Goal: Transaction & Acquisition: Purchase product/service

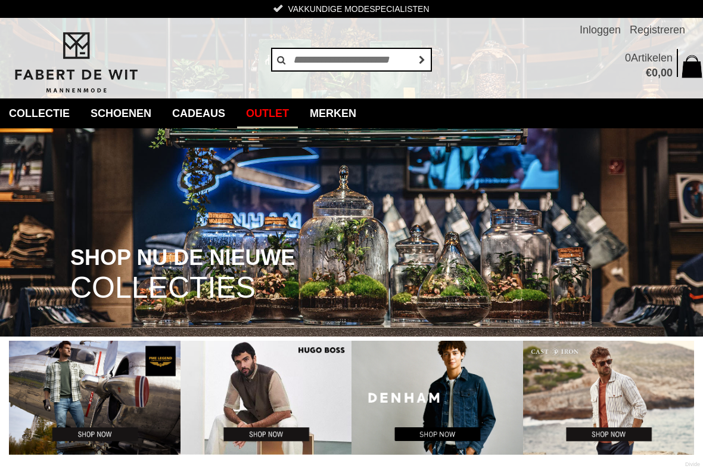
click at [284, 111] on link "Outlet" at bounding box center [267, 113] width 61 height 30
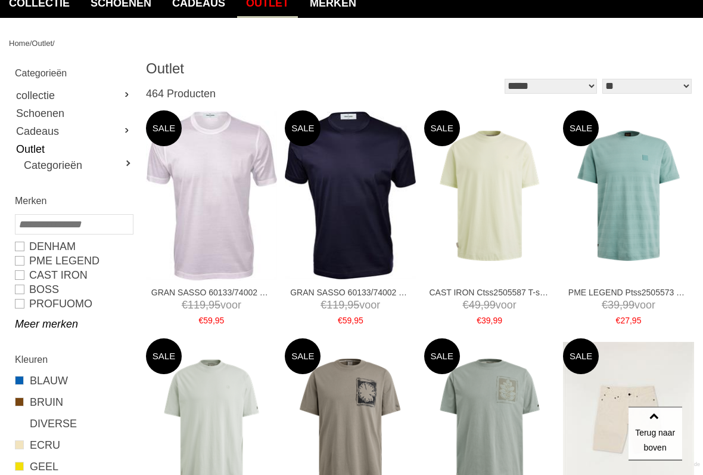
scroll to position [111, 0]
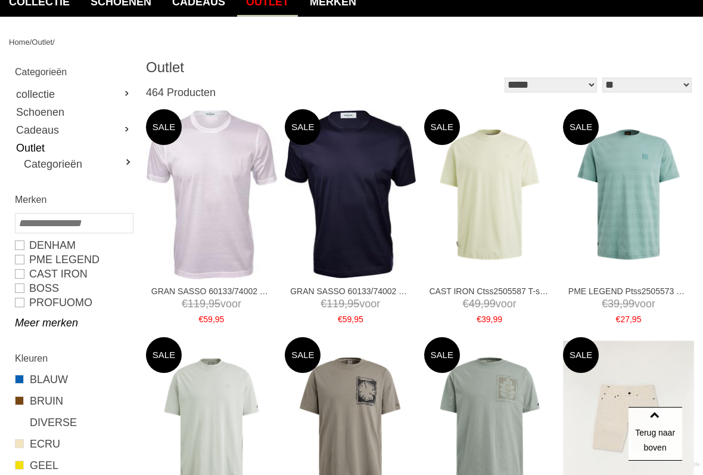
click at [668, 392] on link "Terug naar boven" at bounding box center [656, 434] width 54 height 54
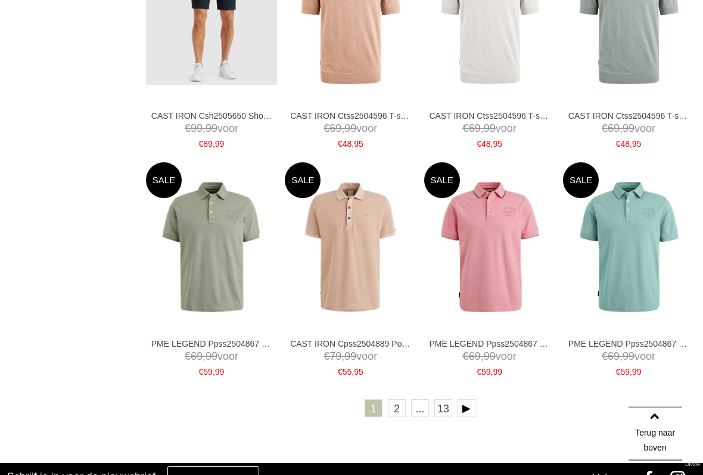
scroll to position [1882, 0]
click at [400, 392] on link "2" at bounding box center [397, 408] width 18 height 18
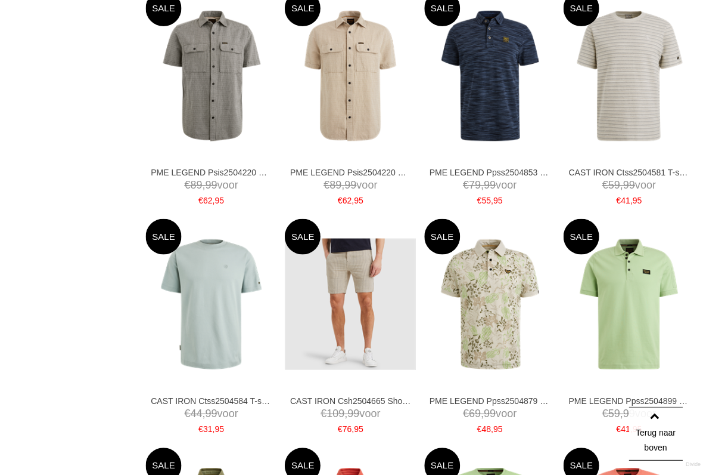
scroll to position [1354, 0]
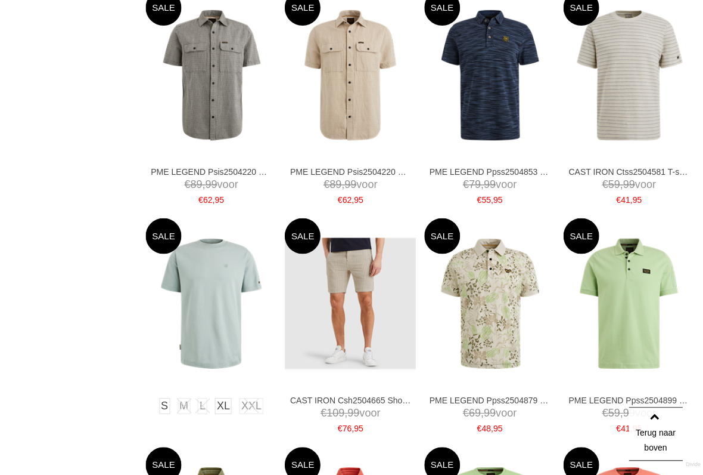
click at [206, 341] on img at bounding box center [211, 303] width 131 height 131
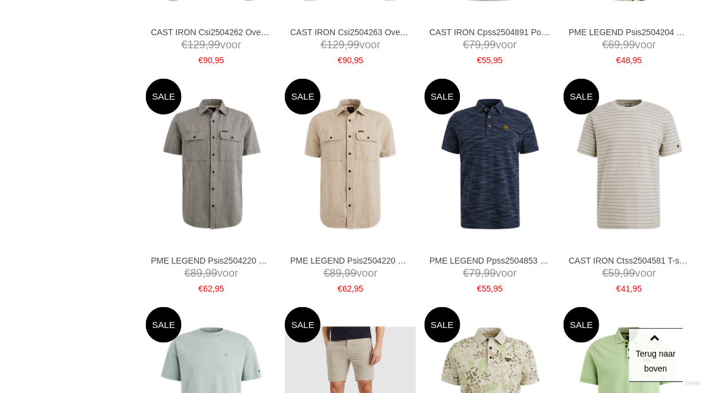
scroll to position [1267, 0]
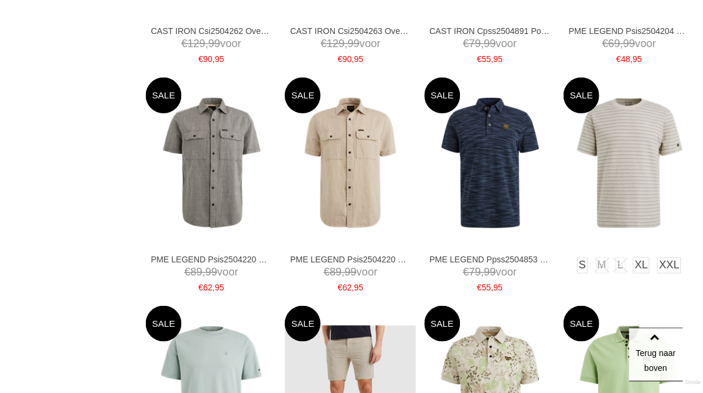
click at [634, 185] on img at bounding box center [628, 162] width 131 height 131
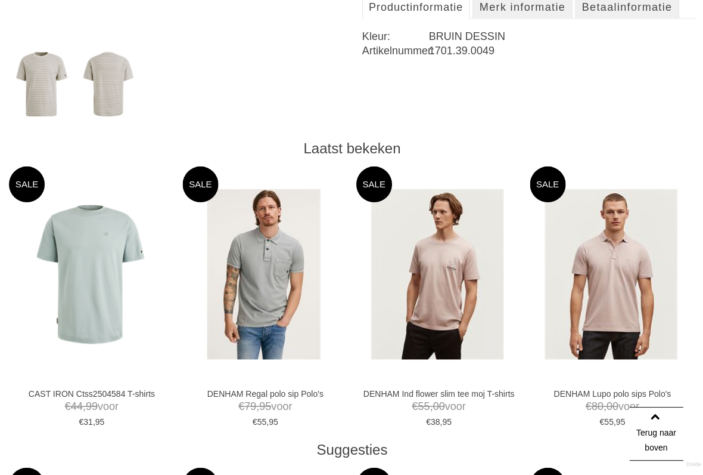
scroll to position [491, 0]
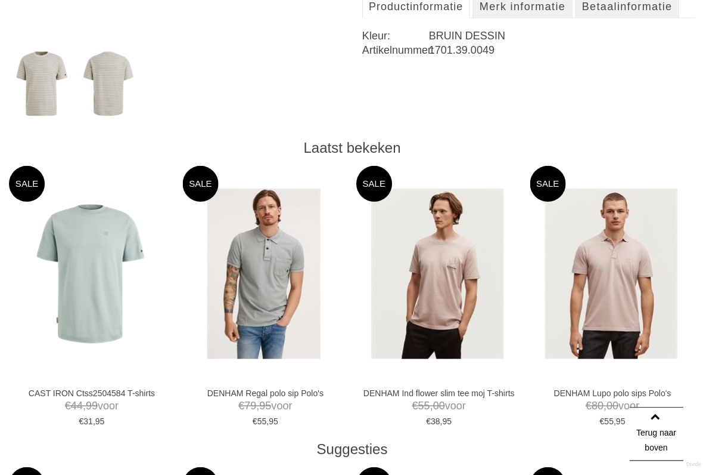
click at [630, 289] on img at bounding box center [610, 273] width 132 height 170
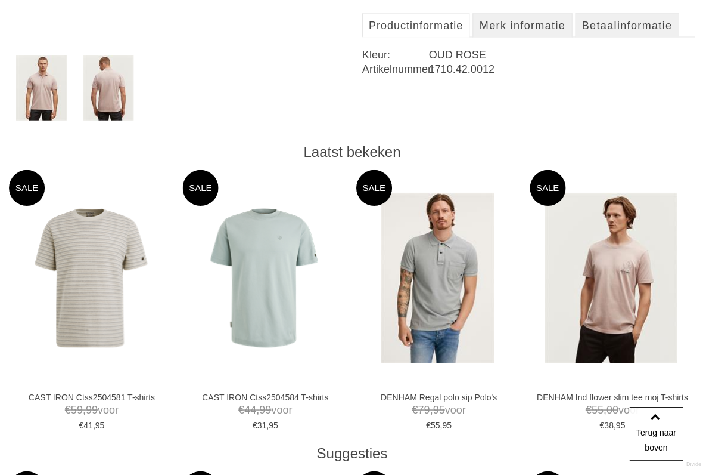
scroll to position [488, 0]
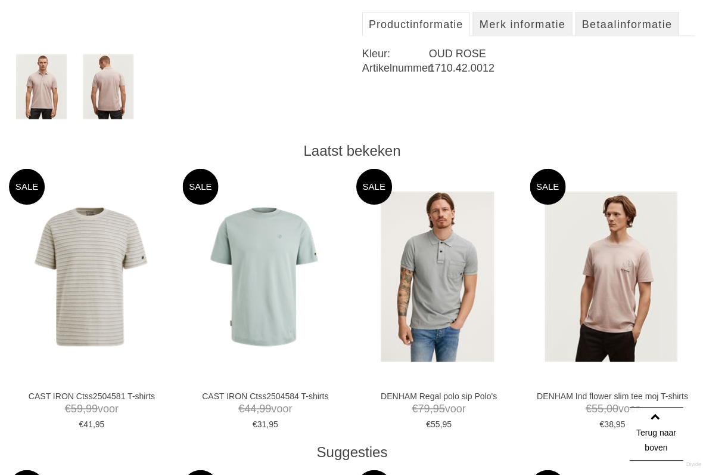
click at [437, 296] on img at bounding box center [436, 276] width 113 height 170
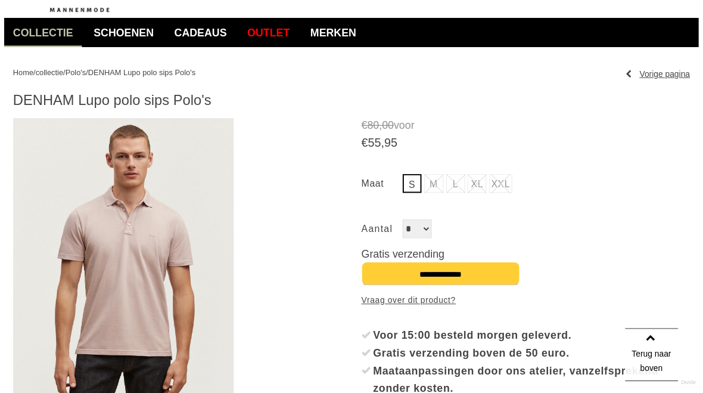
scroll to position [83, 0]
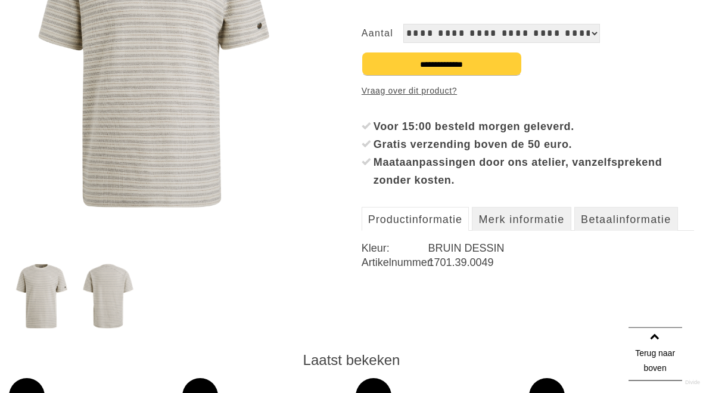
scroll to position [210, 0]
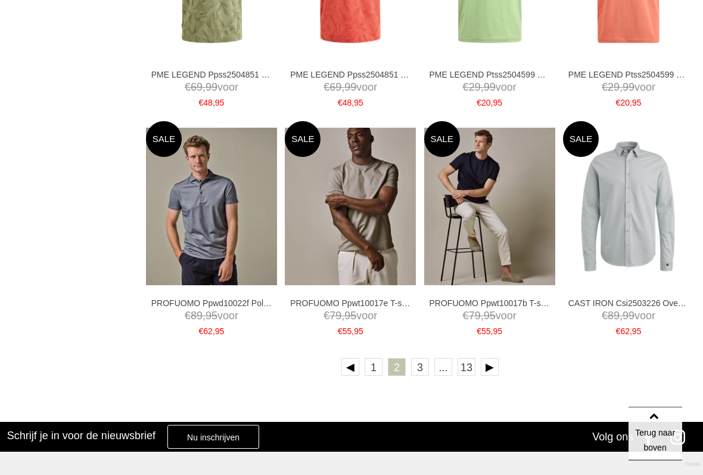
scroll to position [1913, 0]
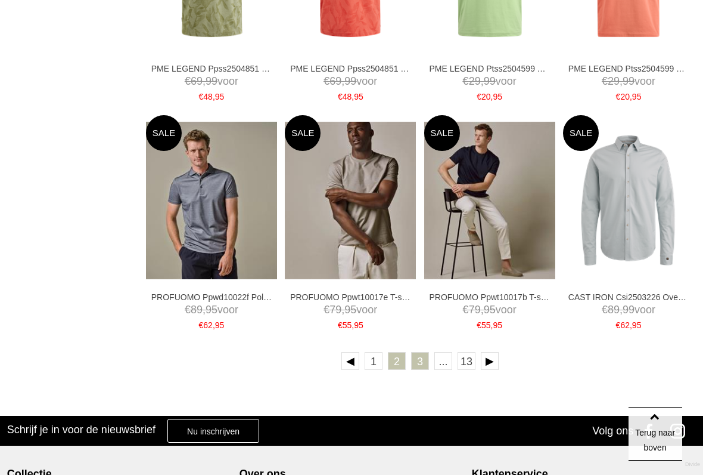
click at [421, 362] on link "3" at bounding box center [420, 361] width 18 height 18
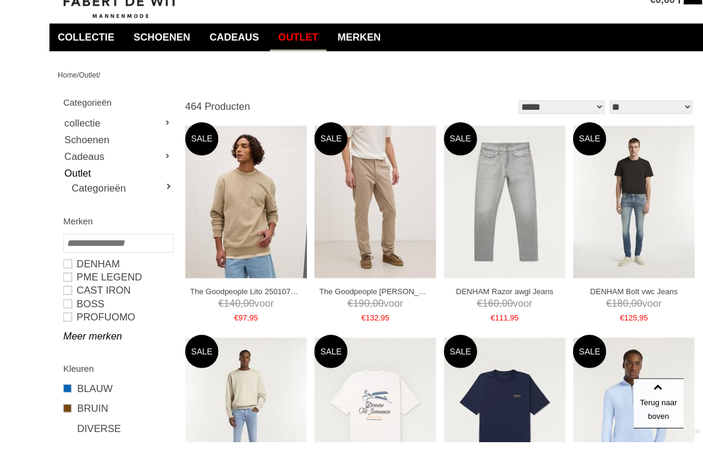
scroll to position [101, 0]
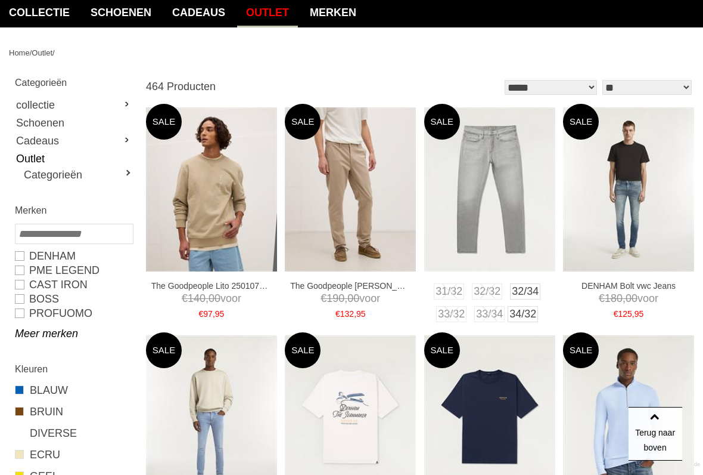
click at [510, 179] on img at bounding box center [489, 189] width 131 height 164
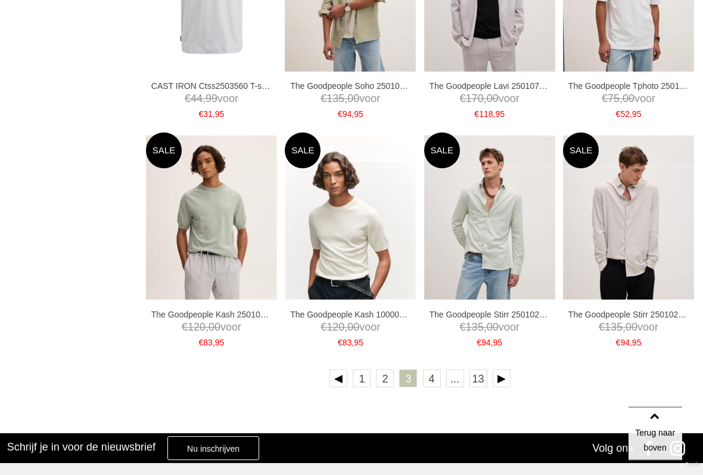
scroll to position [1896, 0]
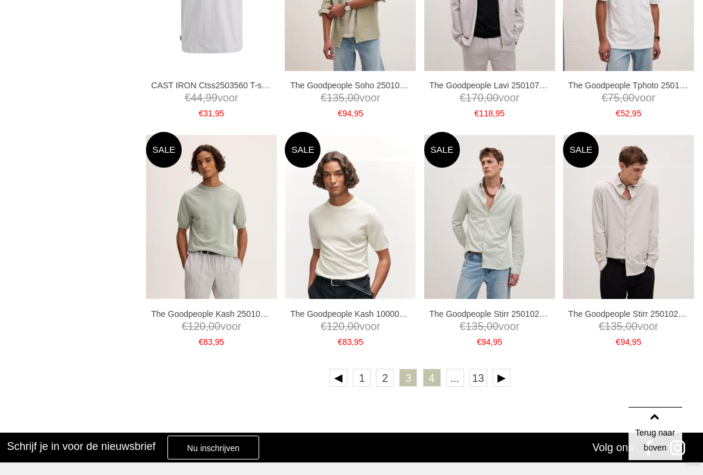
click at [430, 377] on link "4" at bounding box center [432, 377] width 18 height 18
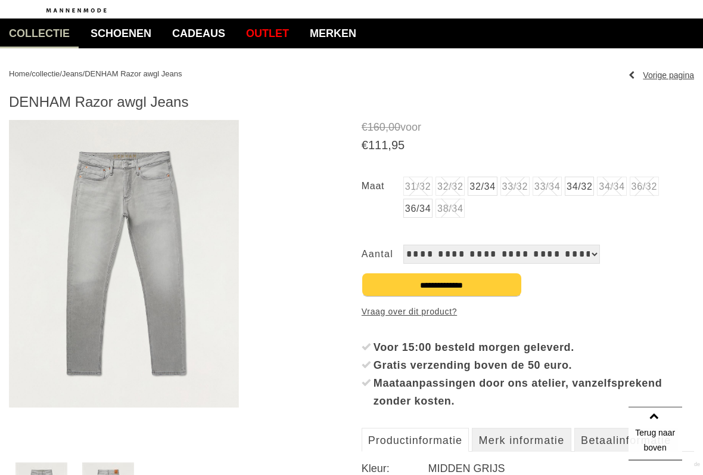
scroll to position [80, 0]
click at [132, 201] on img at bounding box center [124, 263] width 230 height 287
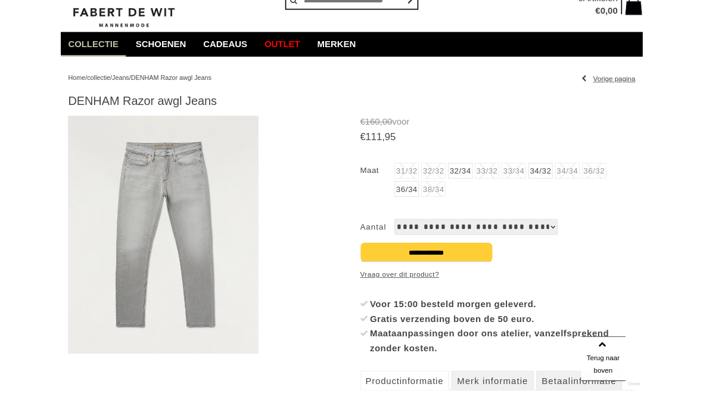
scroll to position [0, 0]
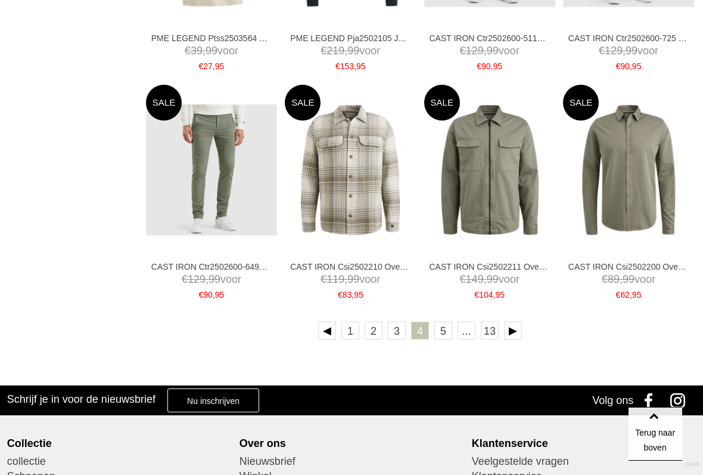
scroll to position [1945, 0]
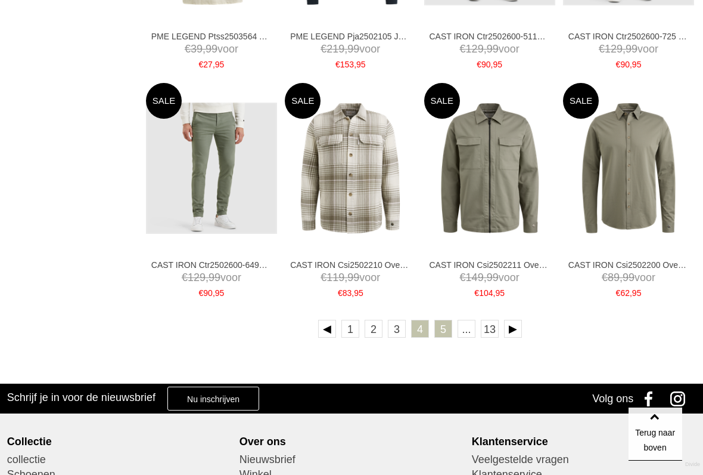
click at [441, 327] on link "5" at bounding box center [444, 329] width 18 height 18
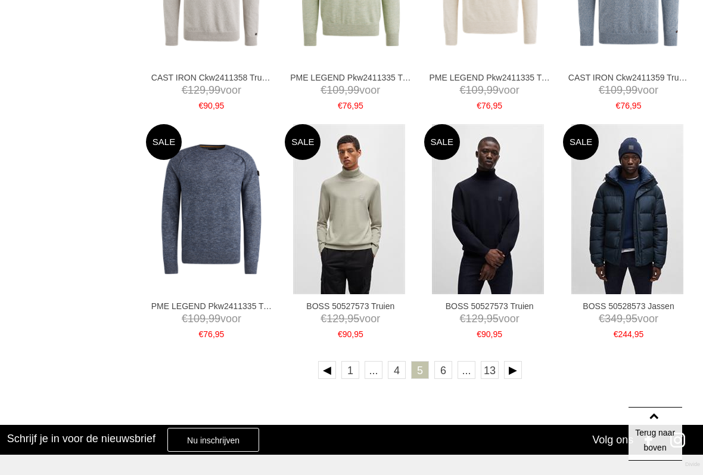
scroll to position [1915, 0]
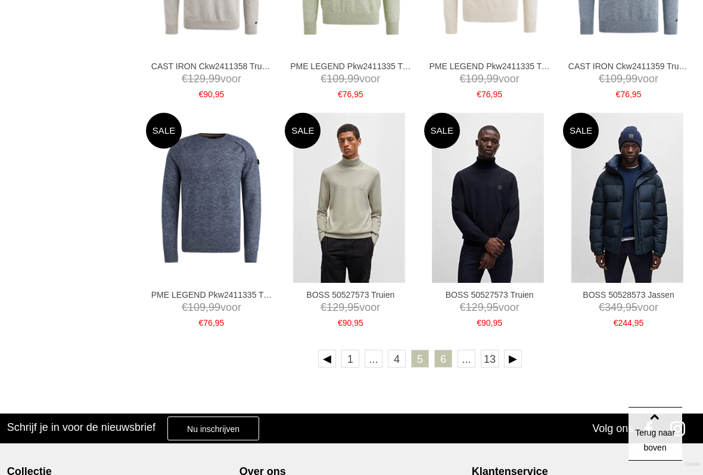
click at [441, 355] on link "6" at bounding box center [444, 358] width 18 height 18
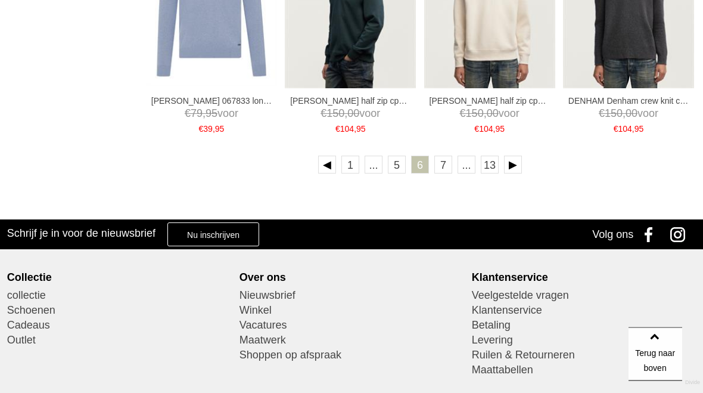
scroll to position [2137, 0]
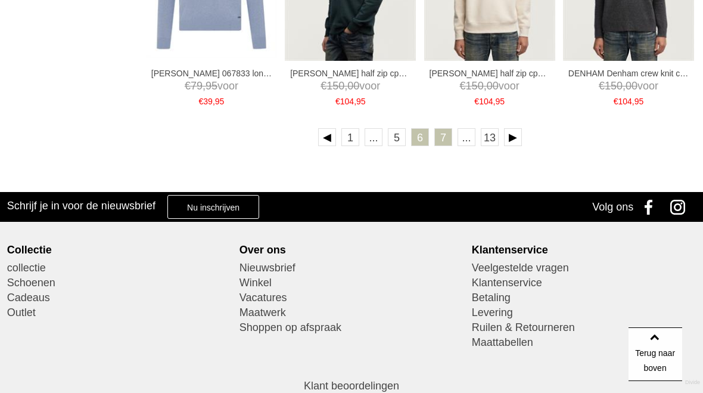
click at [444, 137] on link "7" at bounding box center [444, 137] width 18 height 18
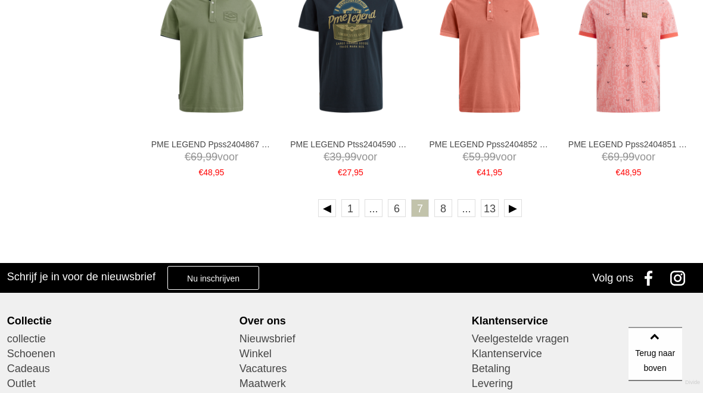
scroll to position [2088, 0]
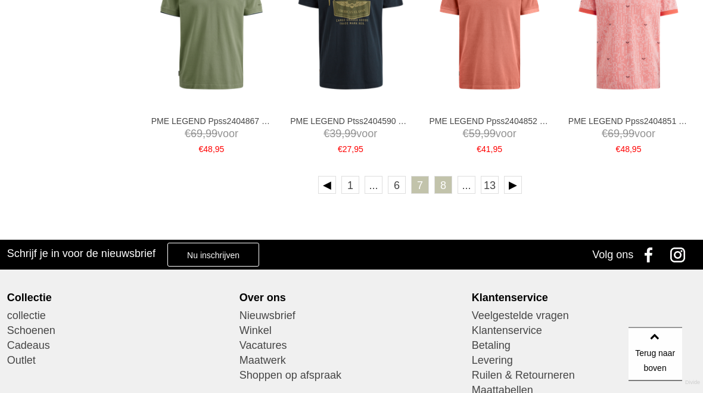
click at [444, 185] on link "8" at bounding box center [444, 185] width 18 height 18
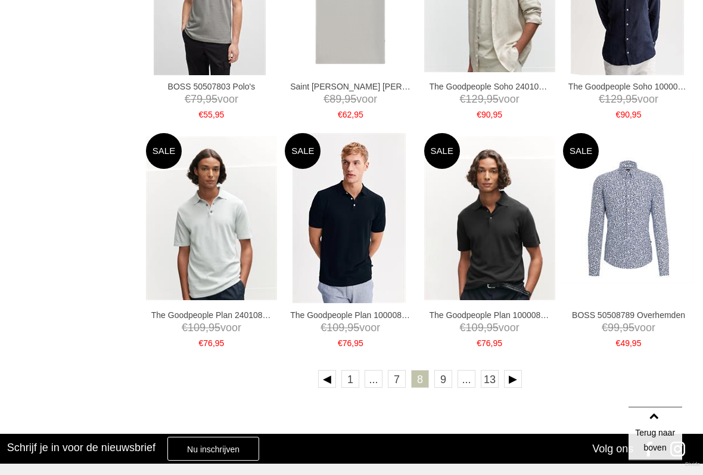
scroll to position [1945, 0]
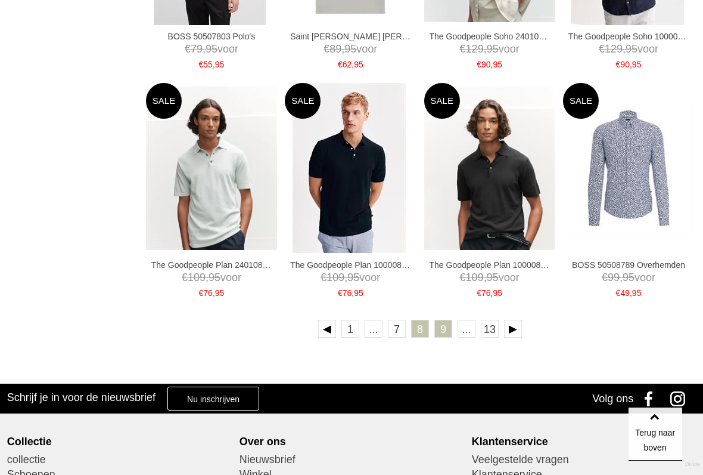
click at [443, 325] on link "9" at bounding box center [444, 329] width 18 height 18
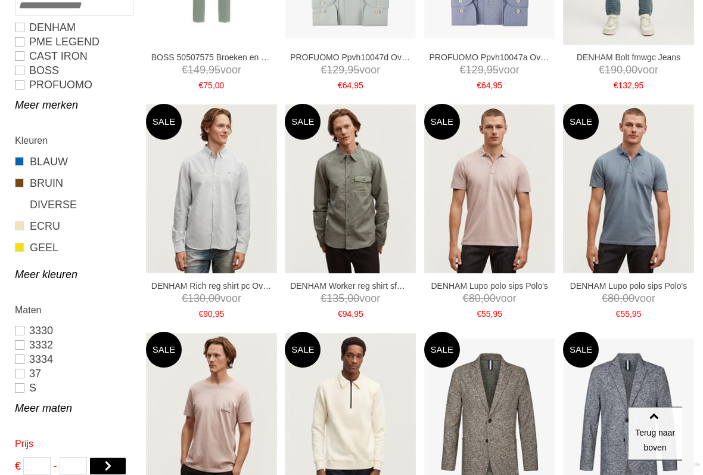
scroll to position [329, 0]
click at [485, 222] on img at bounding box center [489, 188] width 131 height 168
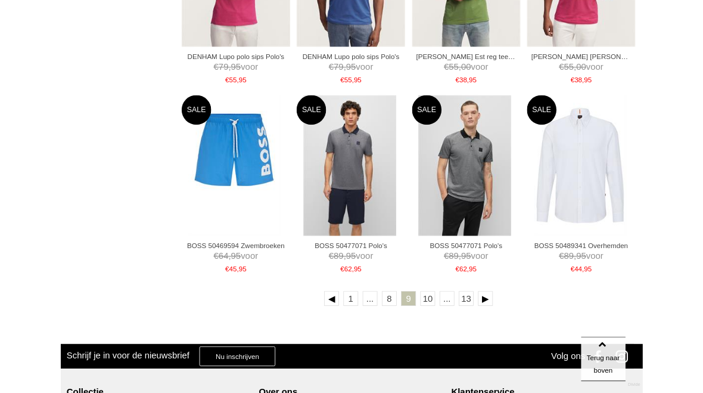
scroll to position [1912, 0]
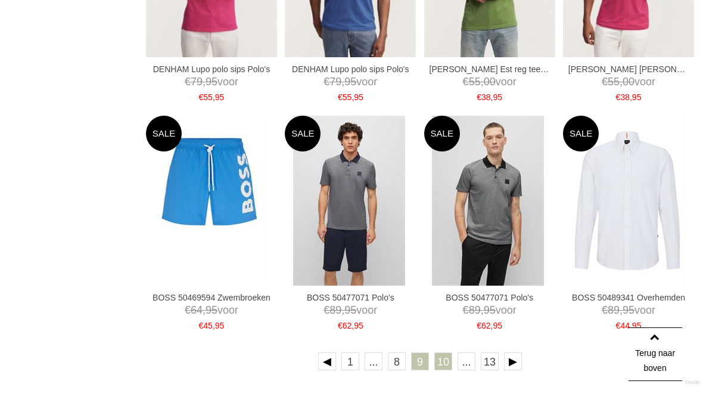
click at [440, 354] on link "10" at bounding box center [444, 361] width 18 height 18
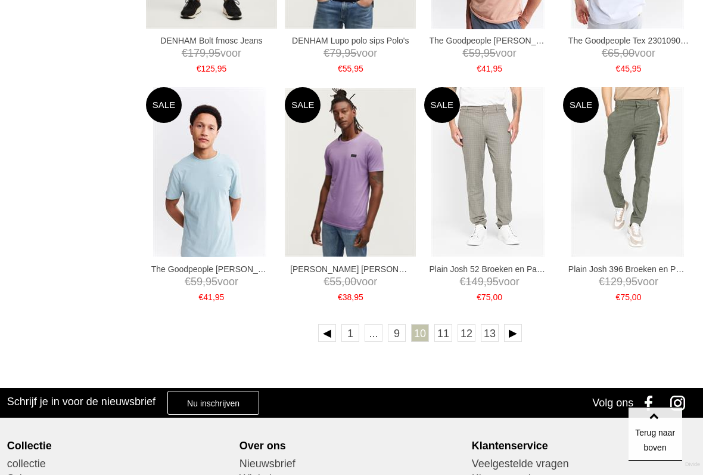
scroll to position [1942, 0]
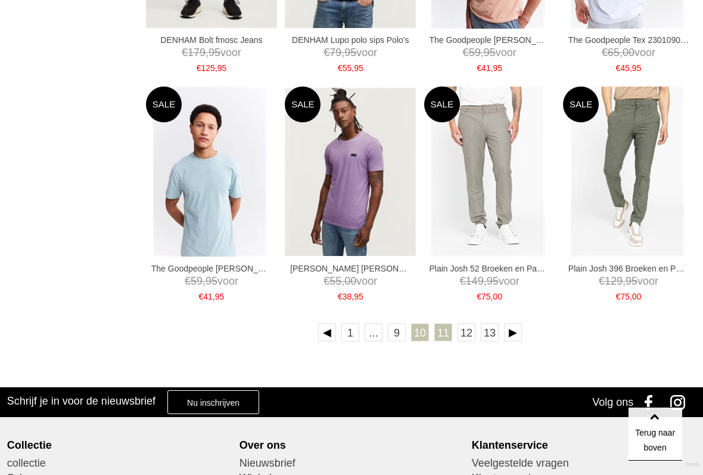
click at [441, 328] on link "11" at bounding box center [444, 332] width 18 height 18
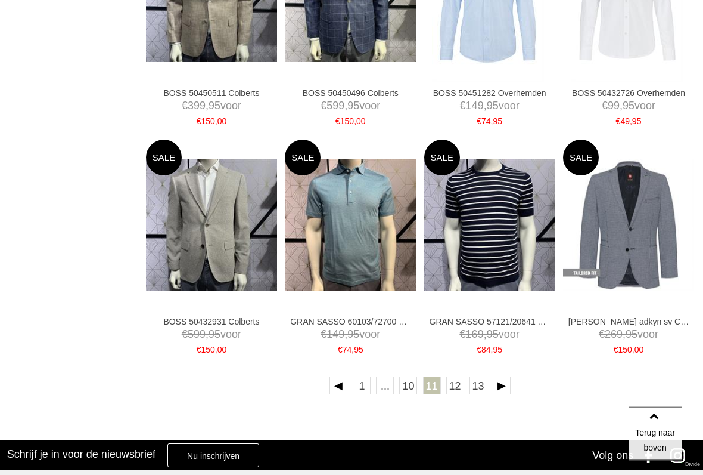
scroll to position [1889, 0]
click at [453, 381] on link "12" at bounding box center [456, 385] width 18 height 18
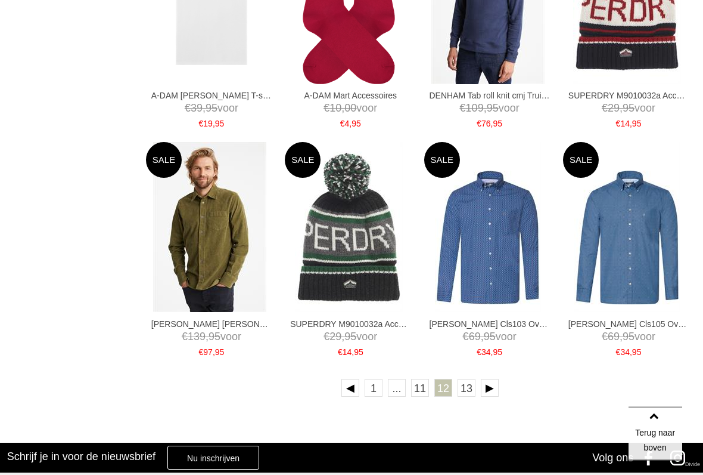
scroll to position [1892, 0]
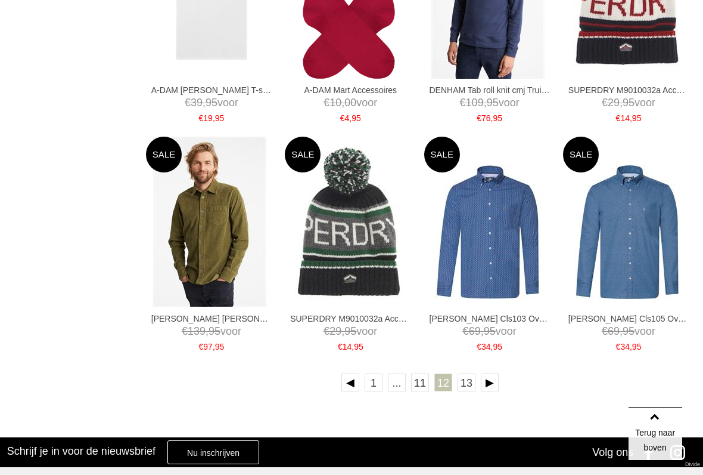
click at [467, 380] on link "13" at bounding box center [467, 382] width 18 height 18
